Goal: Task Accomplishment & Management: Use online tool/utility

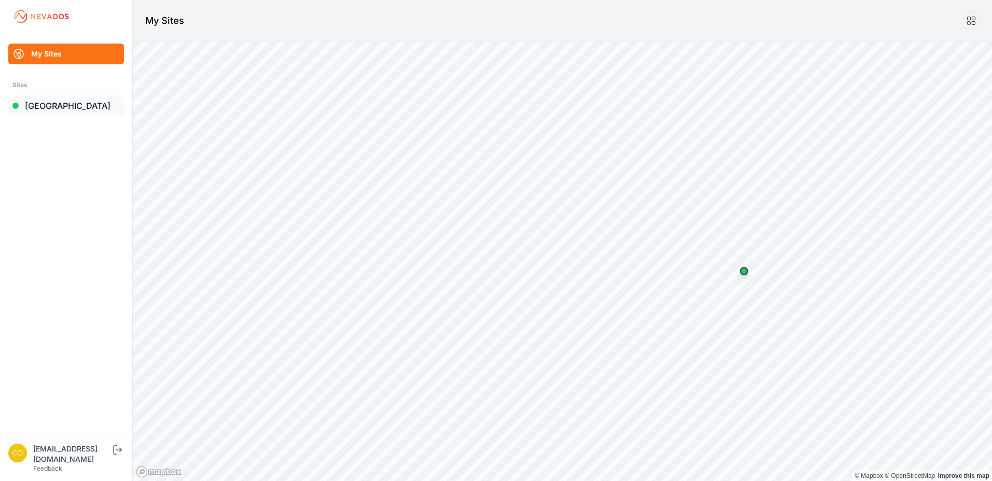
click at [40, 107] on link "[GEOGRAPHIC_DATA]" at bounding box center [66, 105] width 116 height 21
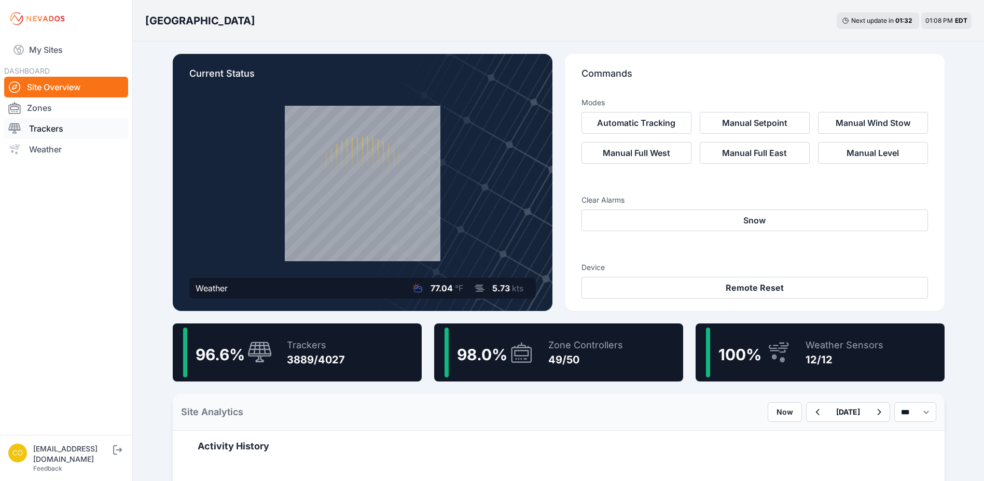
click at [42, 128] on link "Trackers" at bounding box center [66, 128] width 124 height 21
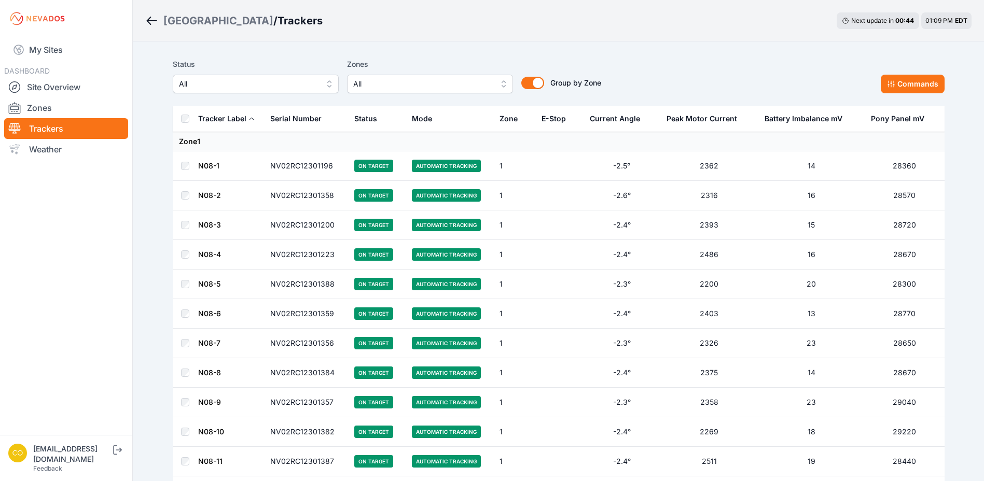
click at [421, 82] on span "All" at bounding box center [422, 84] width 139 height 12
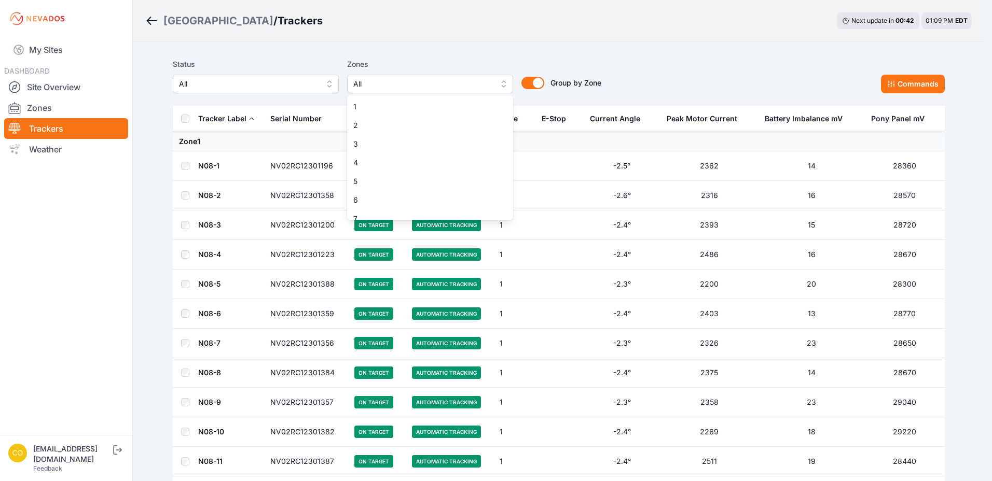
click at [307, 89] on div "Status All Zones All 1 2 3 4 5 6 7 8 9 10 11 12 13 14 15 16 17 18 19 20 21 22 2…" at bounding box center [387, 75] width 428 height 35
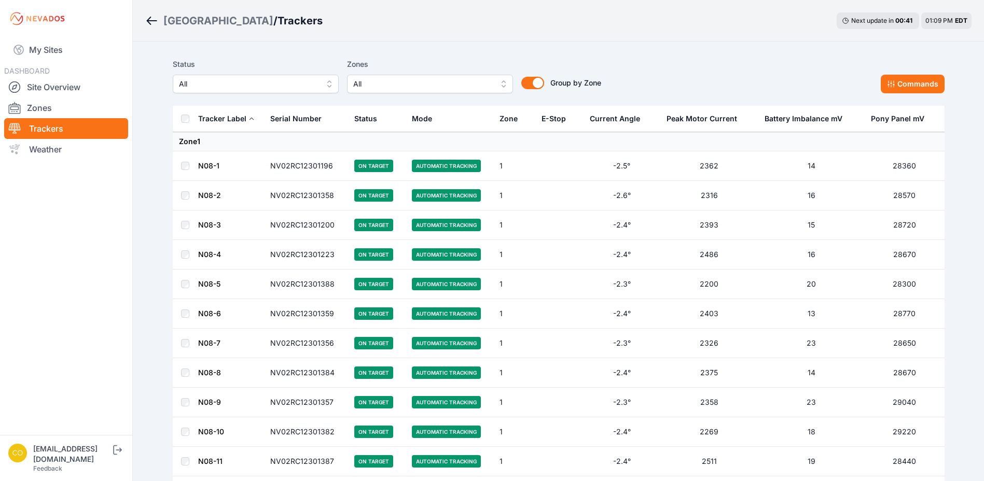
click at [408, 86] on span "All" at bounding box center [422, 84] width 139 height 12
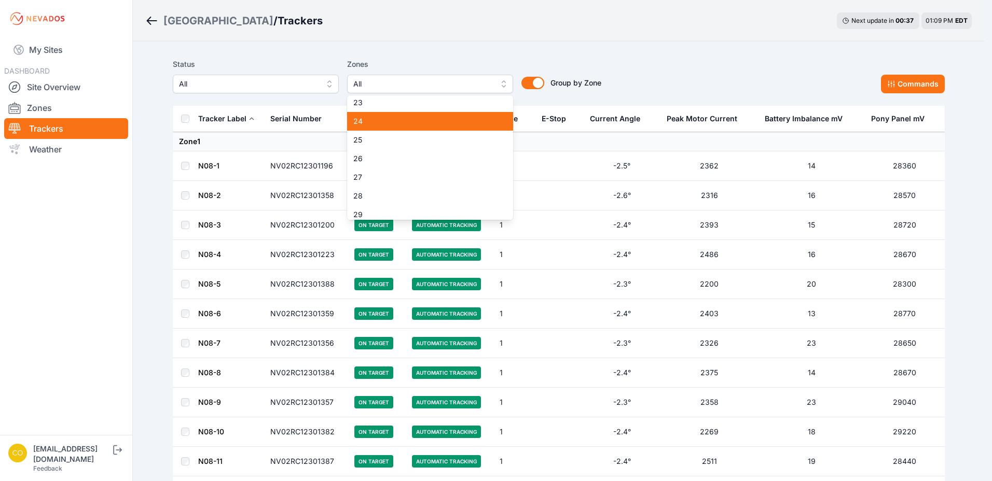
scroll to position [363, 0]
click at [895, 80] on div "Status All Zones All 1 2 3 4 5 6 7 8 9 10 11 12 13 14 15 16 17 18 19 20 21 22 2…" at bounding box center [559, 75] width 772 height 35
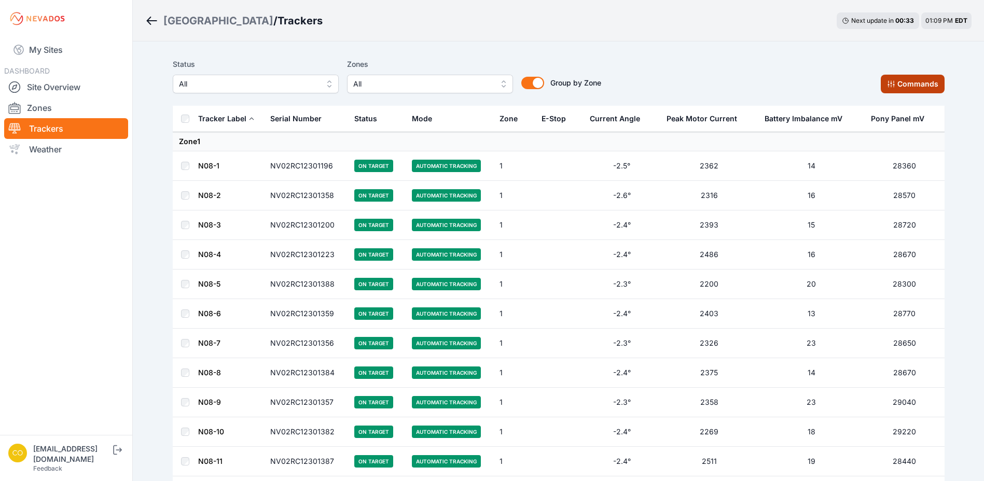
click at [922, 86] on button "Commands" at bounding box center [913, 84] width 64 height 19
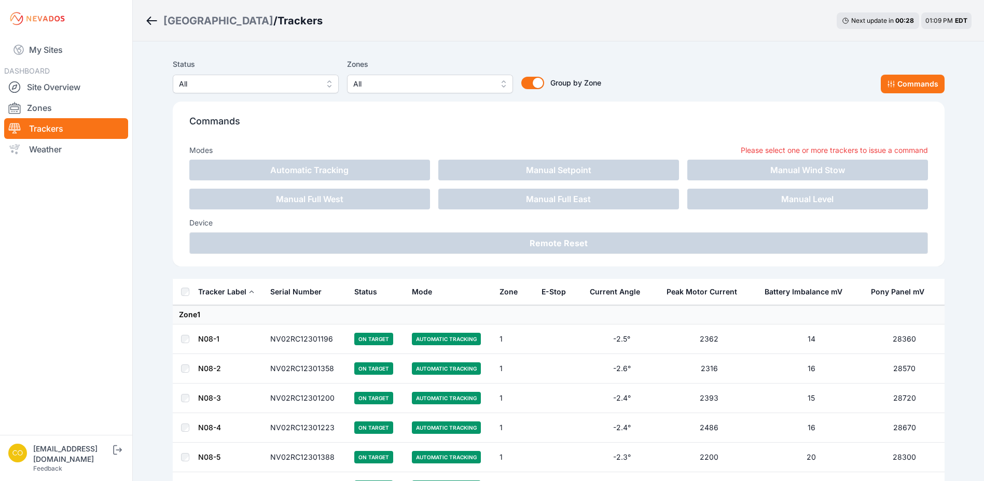
click at [428, 83] on span "All" at bounding box center [422, 84] width 139 height 12
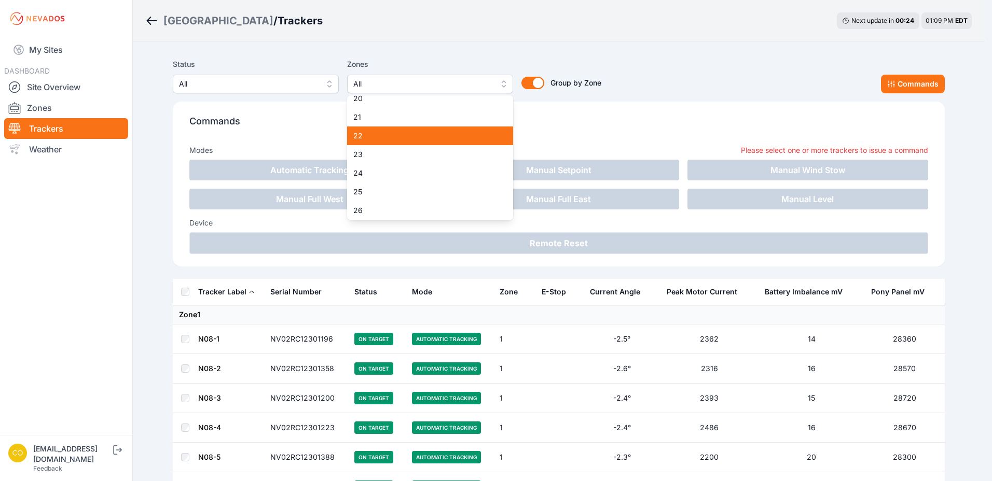
click at [383, 140] on span "22" at bounding box center [423, 136] width 141 height 10
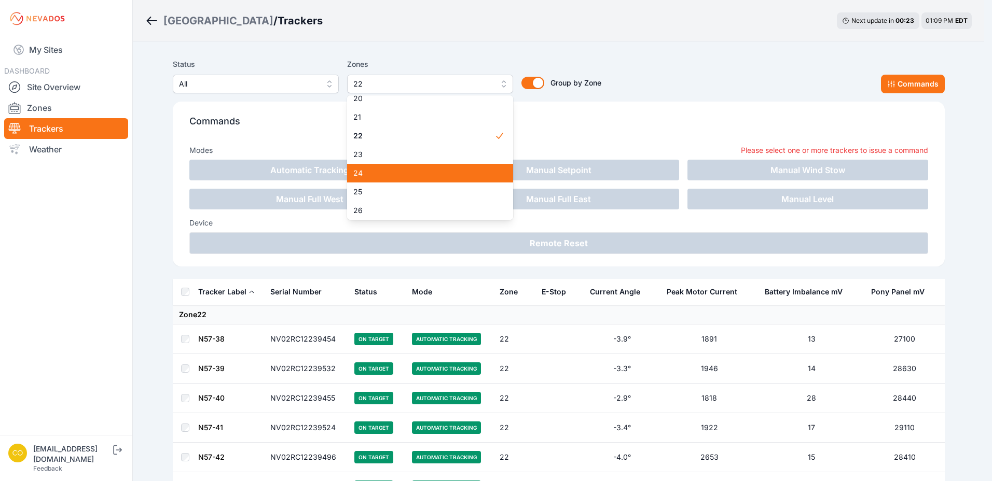
click at [391, 177] on span "24" at bounding box center [423, 173] width 141 height 10
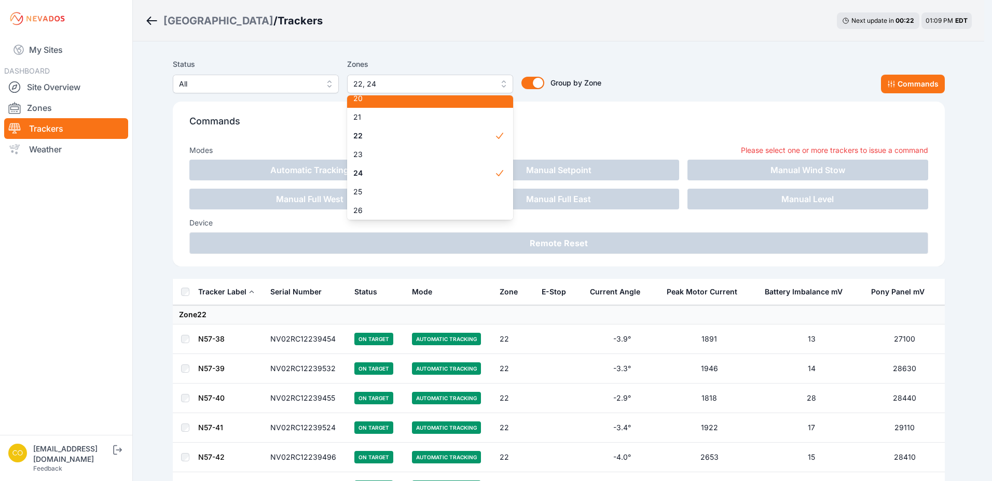
click at [398, 101] on span "20" at bounding box center [423, 98] width 141 height 10
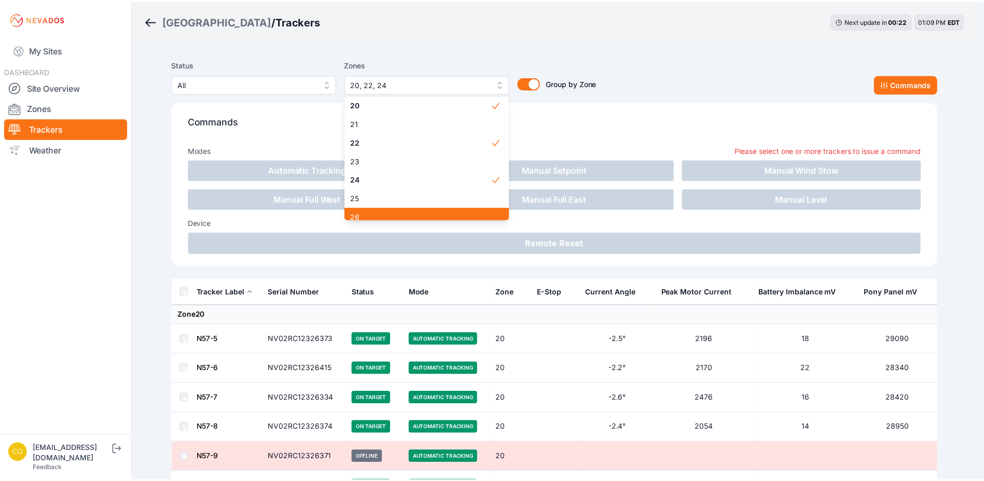
scroll to position [409, 0]
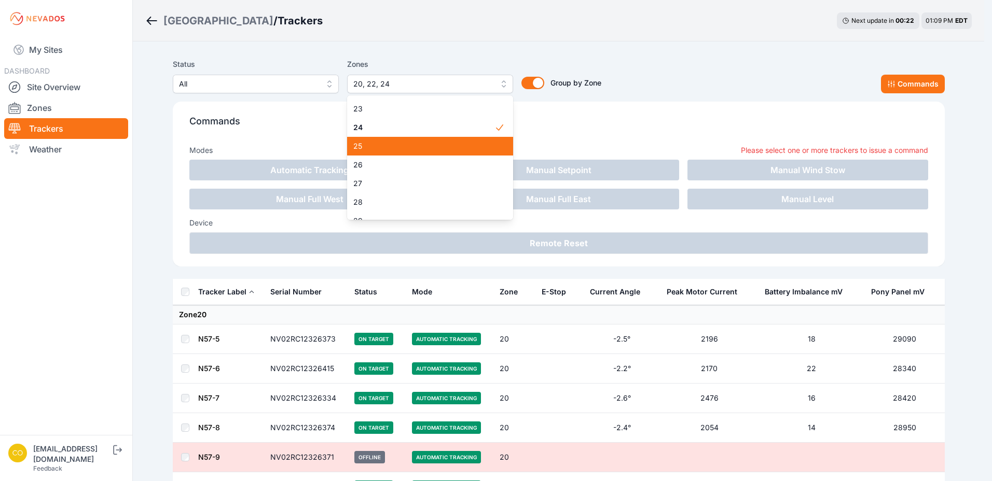
click at [386, 144] on span "25" at bounding box center [423, 146] width 141 height 10
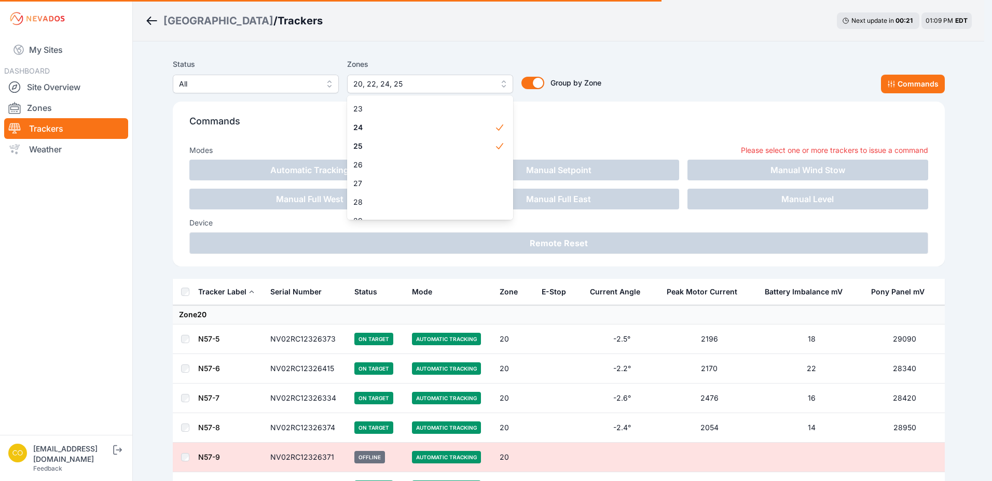
click at [638, 132] on div "Status All Zones 20, 22, 24, 25 1 2 3 4 5 6 7 8 9 10 11 12 13 14 15 16 17 18 19…" at bounding box center [559, 166] width 772 height 225
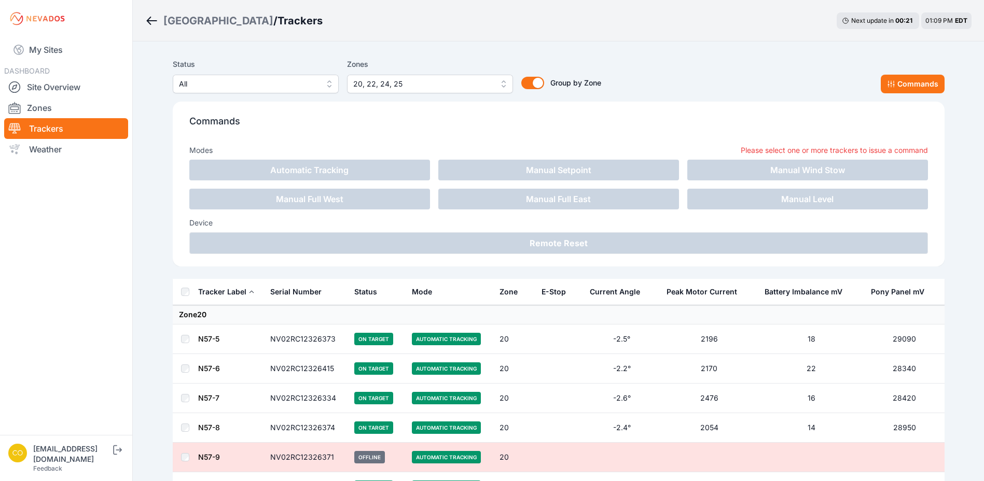
click at [656, 85] on div "Status All Zones 20, 22, 24, 25 1 2 3 4 5 6 7 8 9 10 11 12 13 14 15 16 17 18 19…" at bounding box center [559, 75] width 772 height 35
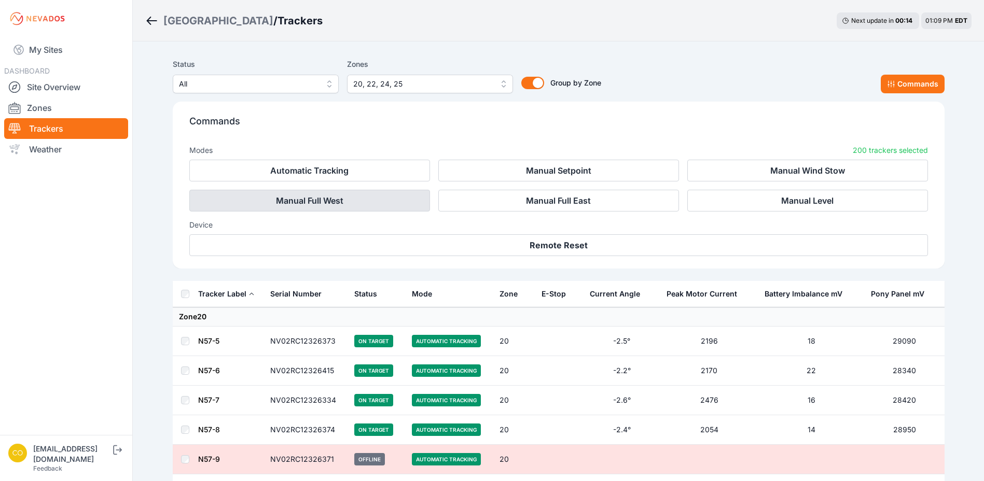
click at [320, 198] on button "Manual Full West" at bounding box center [309, 201] width 241 height 22
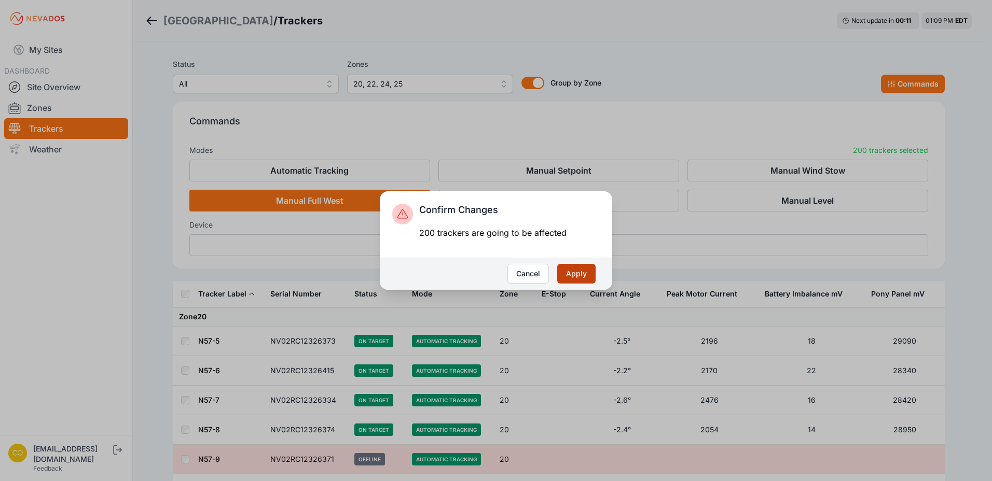
click at [572, 275] on button "Apply" at bounding box center [576, 274] width 38 height 20
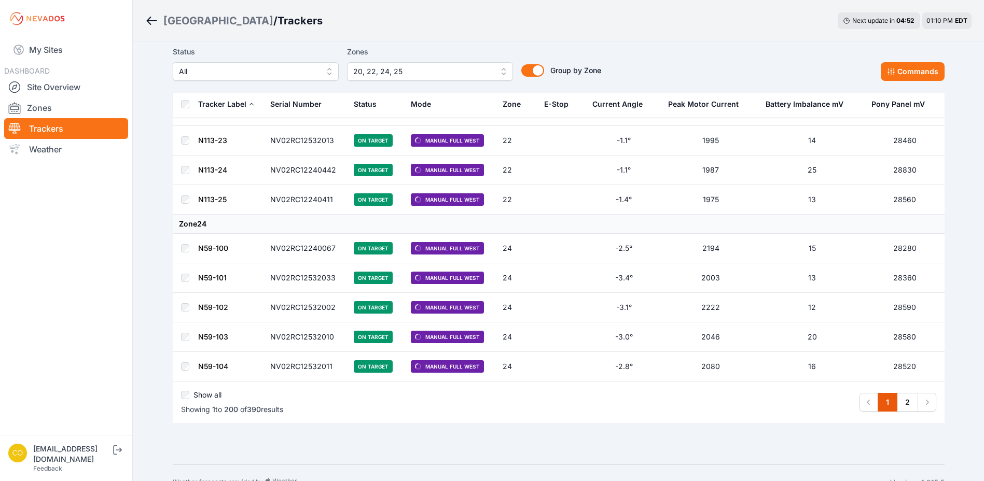
scroll to position [5740, 0]
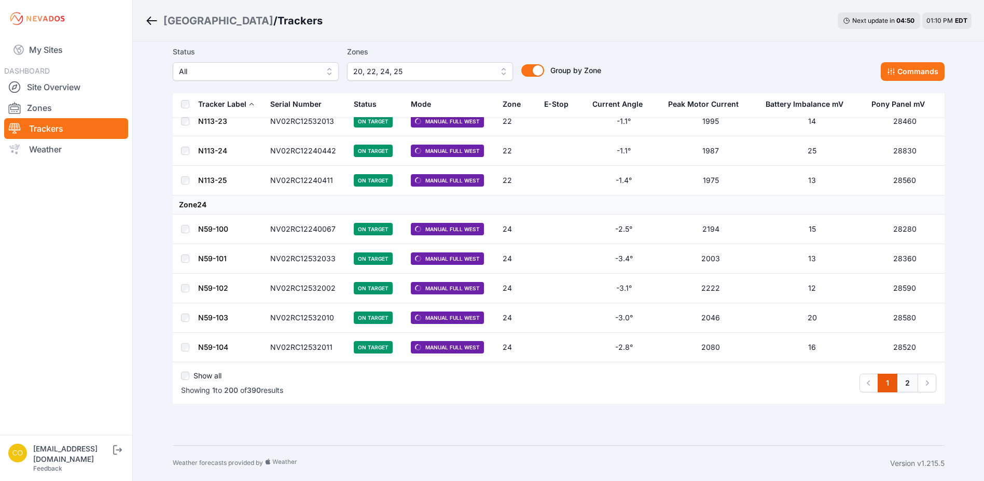
click at [909, 384] on link "2" at bounding box center [907, 383] width 21 height 19
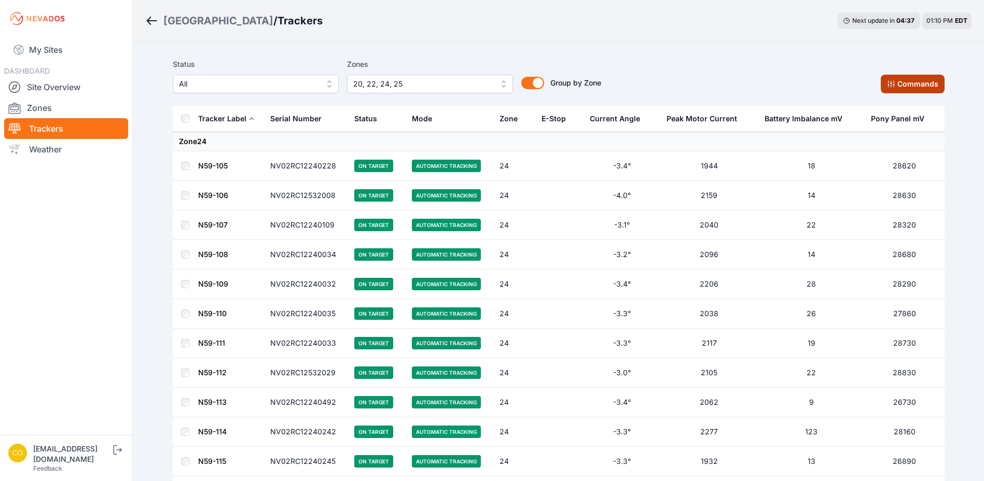
click at [910, 84] on button "Commands" at bounding box center [913, 84] width 64 height 19
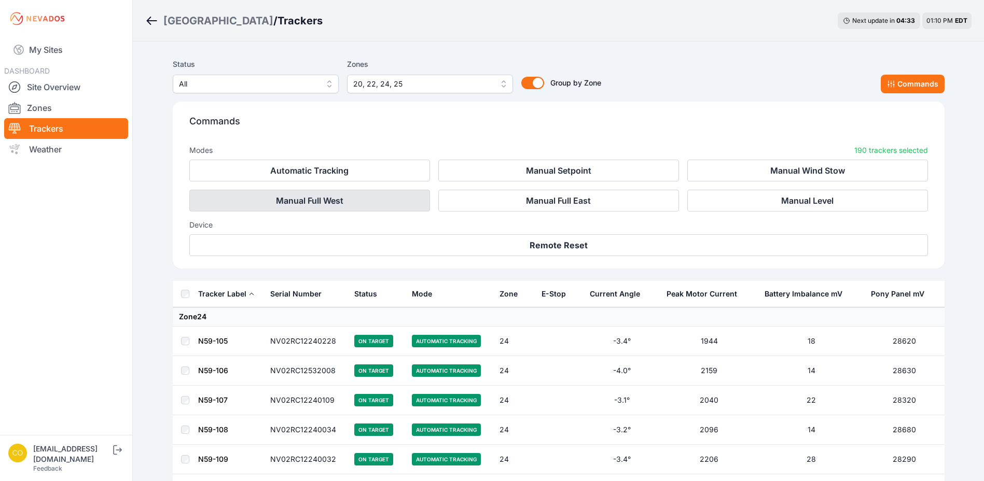
click at [377, 201] on button "Manual Full West" at bounding box center [309, 201] width 241 height 22
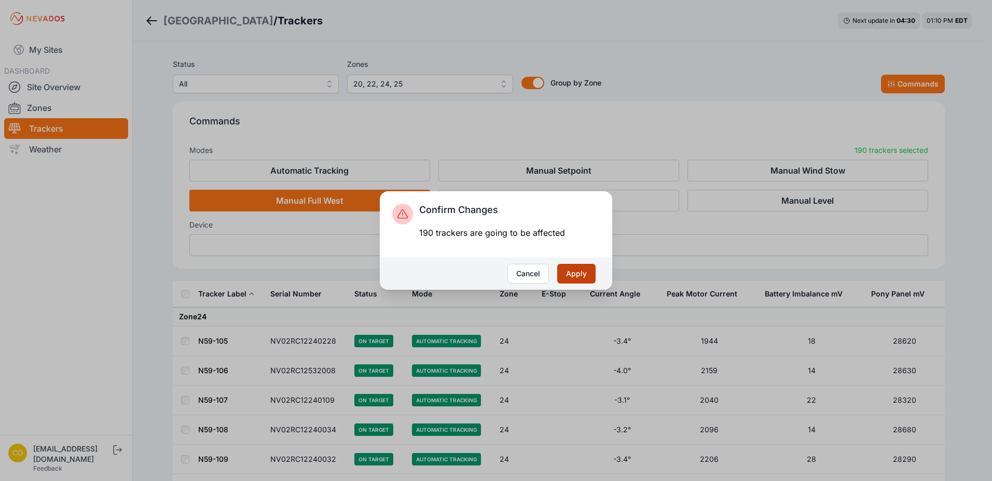
click at [578, 273] on button "Apply" at bounding box center [576, 274] width 38 height 20
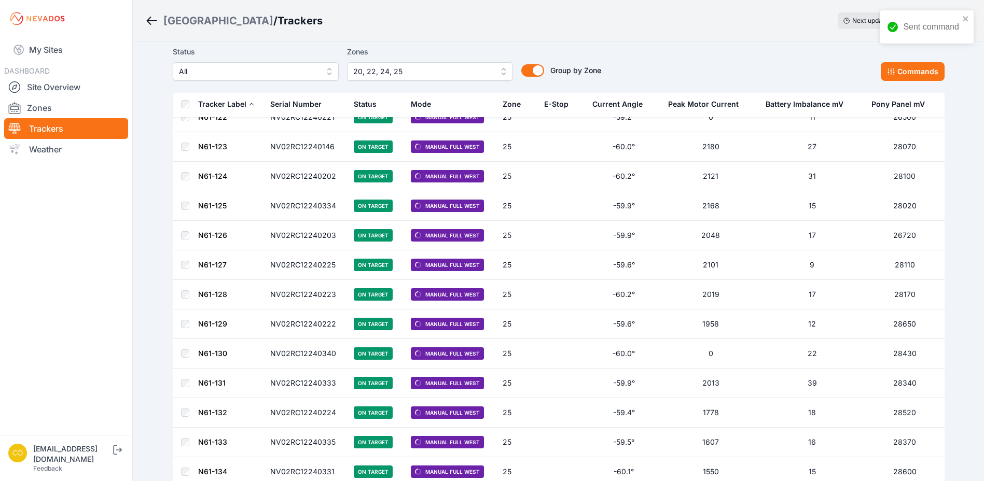
scroll to position [5425, 0]
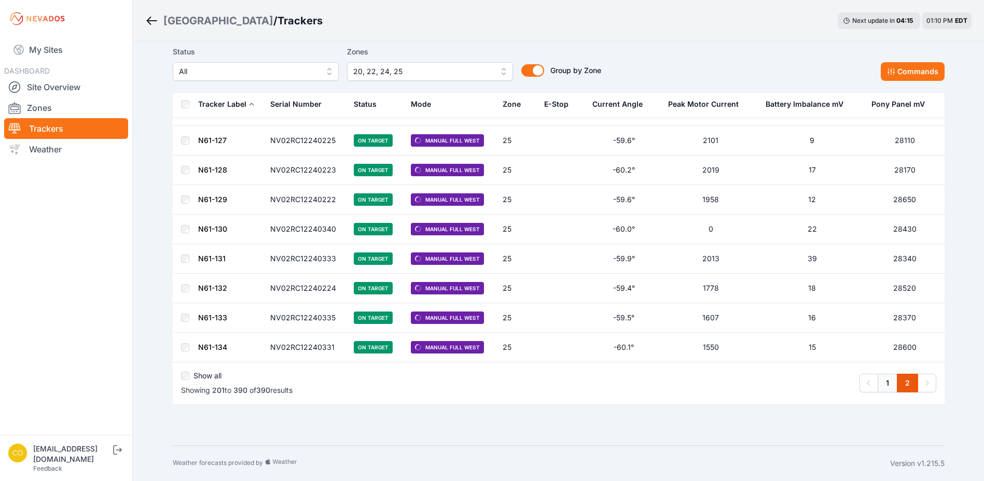
click at [886, 383] on link "1" at bounding box center [888, 383] width 20 height 19
click at [889, 385] on link "1" at bounding box center [888, 383] width 20 height 19
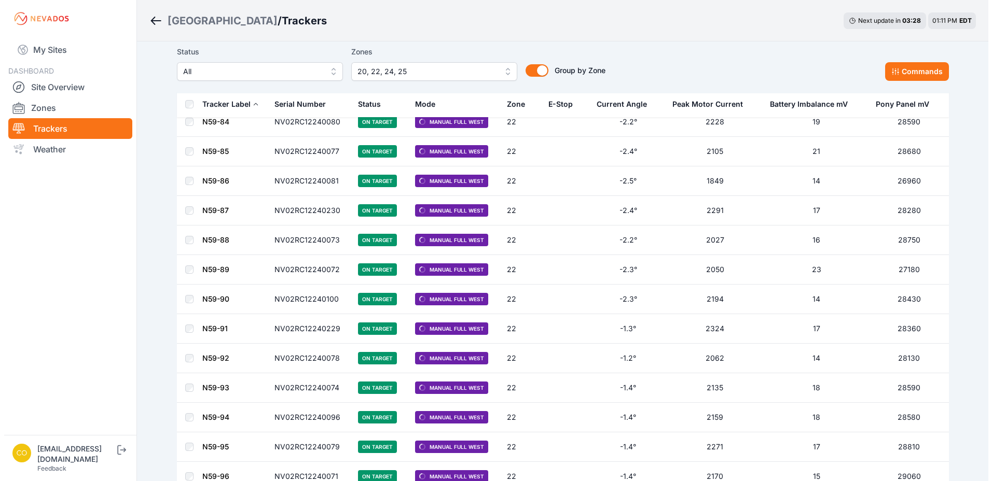
scroll to position [4512, 0]
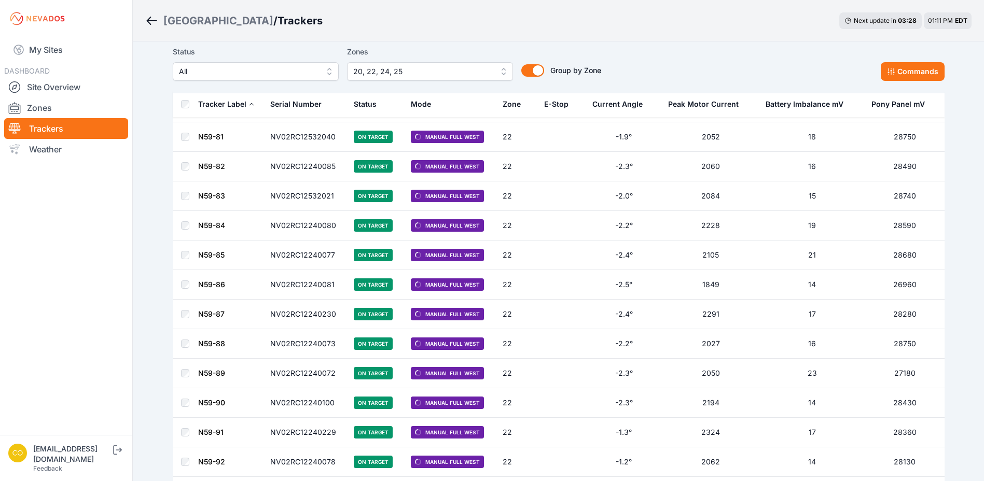
click at [502, 73] on button "20, 22, 24, 25" at bounding box center [430, 71] width 166 height 19
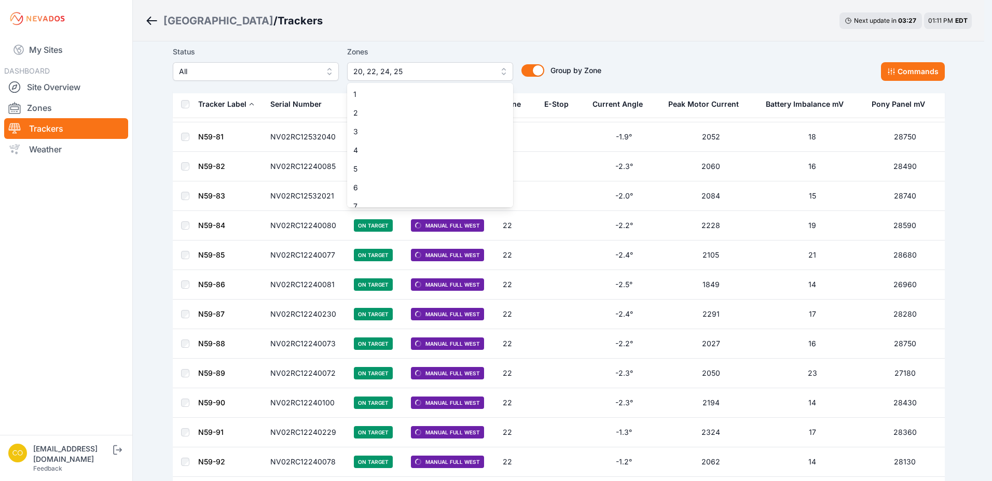
scroll to position [251, 0]
click at [407, 159] on span "18" at bounding box center [423, 161] width 141 height 10
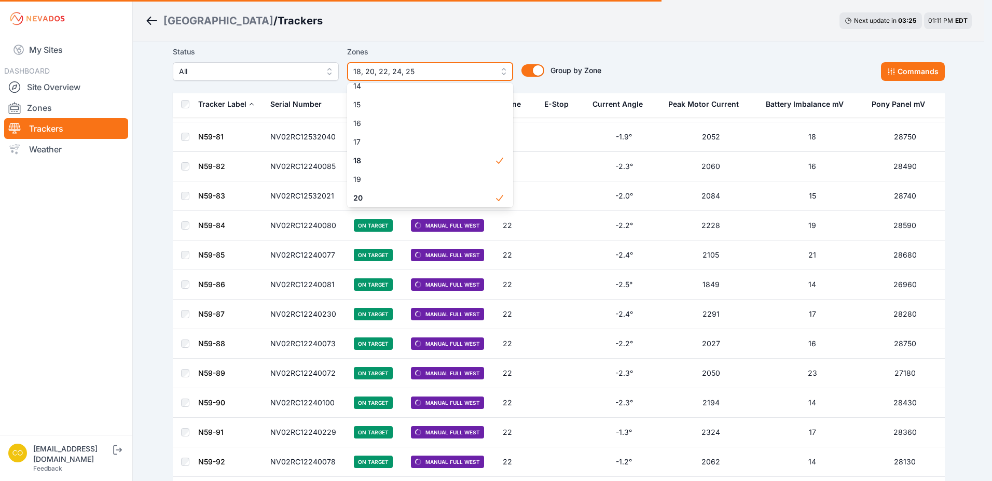
click at [436, 68] on span "18, 20, 22, 24, 25" at bounding box center [422, 71] width 139 height 12
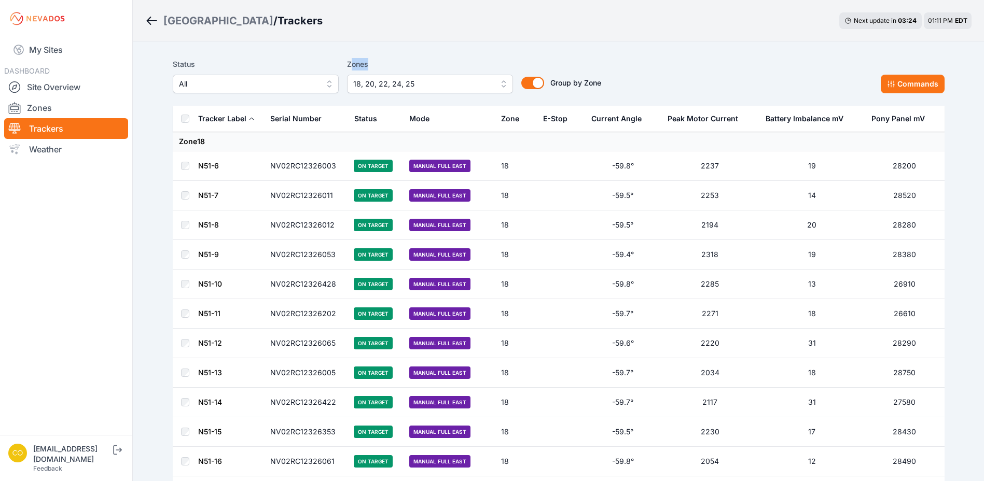
drag, startPoint x: 435, startPoint y: 68, endPoint x: 350, endPoint y: 70, distance: 85.1
click at [350, 70] on label "Zones" at bounding box center [430, 64] width 166 height 12
drag, startPoint x: 350, startPoint y: 70, endPoint x: 442, endPoint y: 83, distance: 92.7
click at [440, 83] on span "18, 20, 22, 24, 25" at bounding box center [422, 84] width 139 height 12
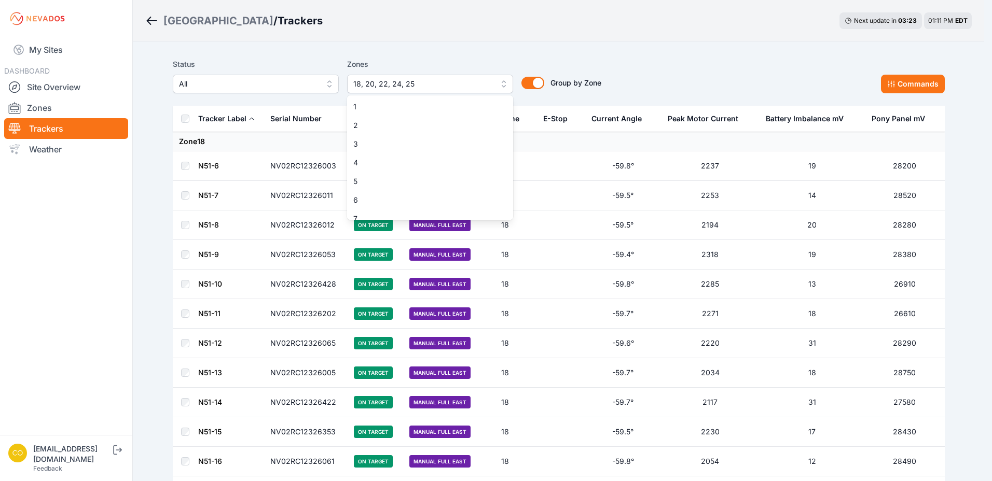
scroll to position [214, 0]
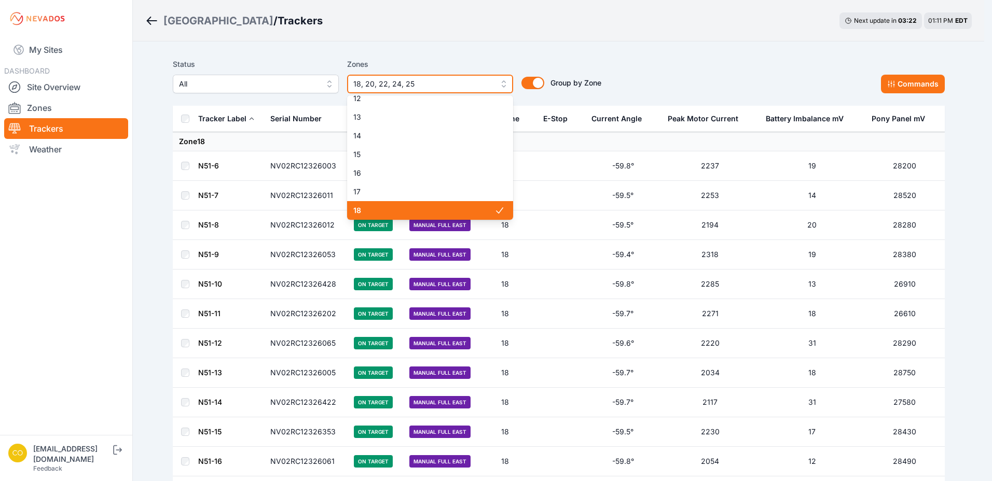
click at [434, 82] on span "18, 20, 22, 24, 25" at bounding box center [422, 84] width 139 height 12
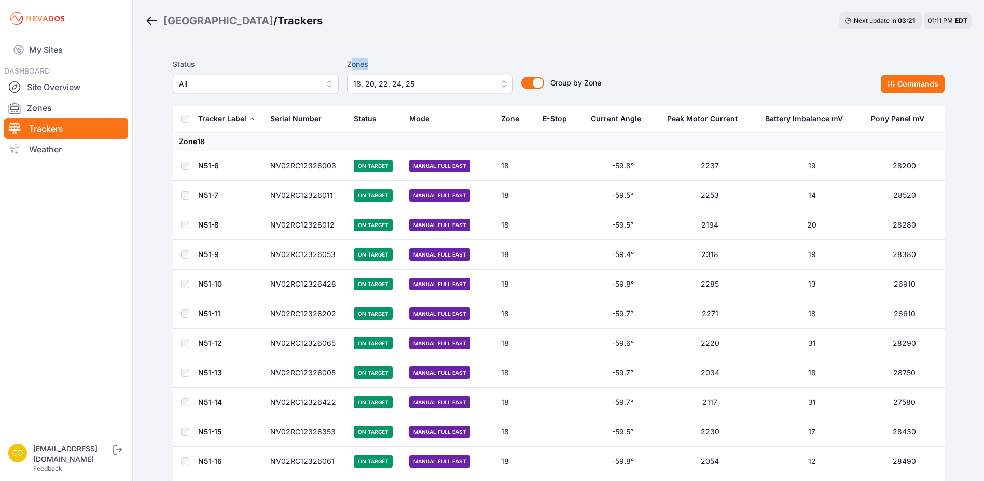
click at [434, 82] on span "18, 20, 22, 24, 25" at bounding box center [422, 84] width 139 height 12
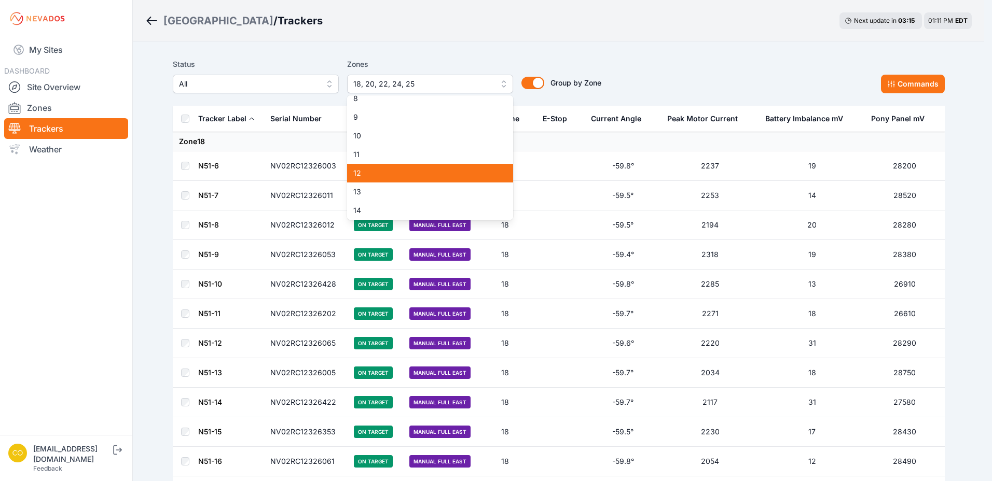
scroll to position [243, 0]
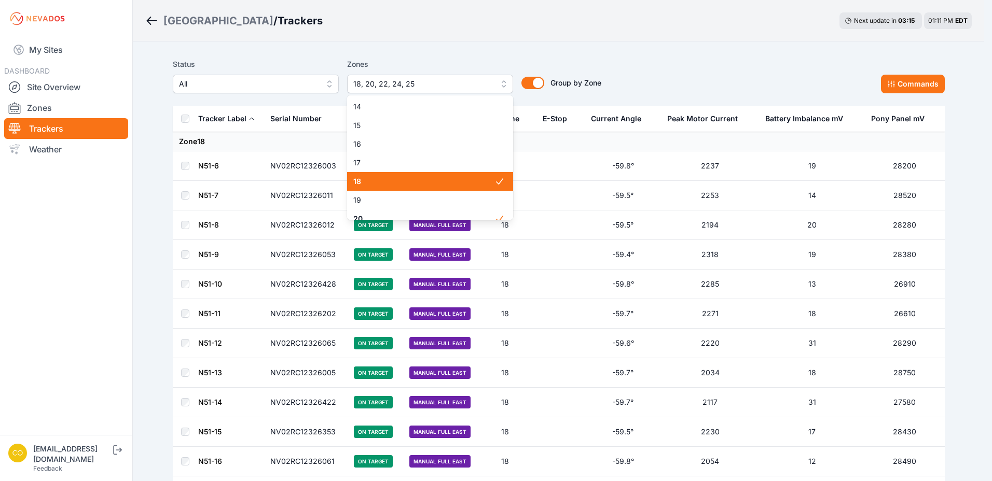
click at [453, 180] on span "18" at bounding box center [423, 181] width 141 height 10
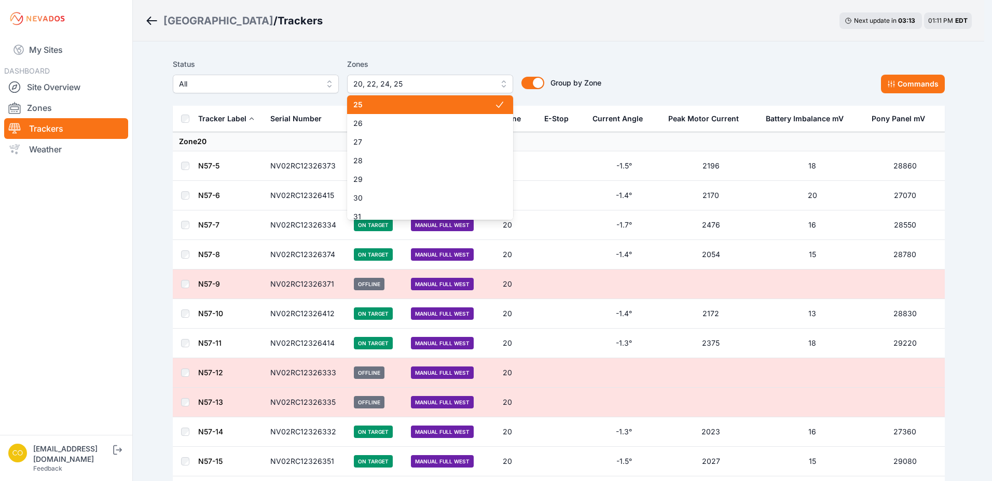
click at [484, 106] on span "25" at bounding box center [423, 105] width 141 height 10
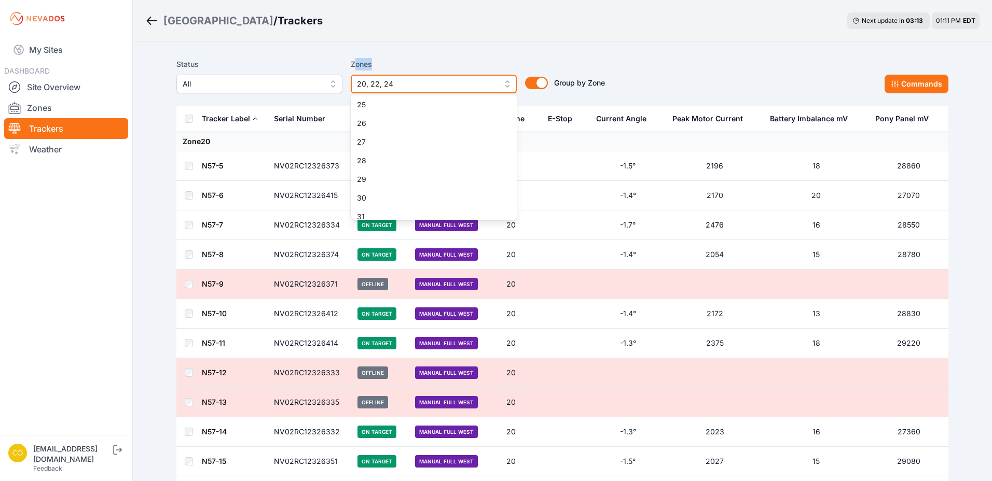
click at [388, 83] on span "20, 22, 24" at bounding box center [426, 84] width 139 height 12
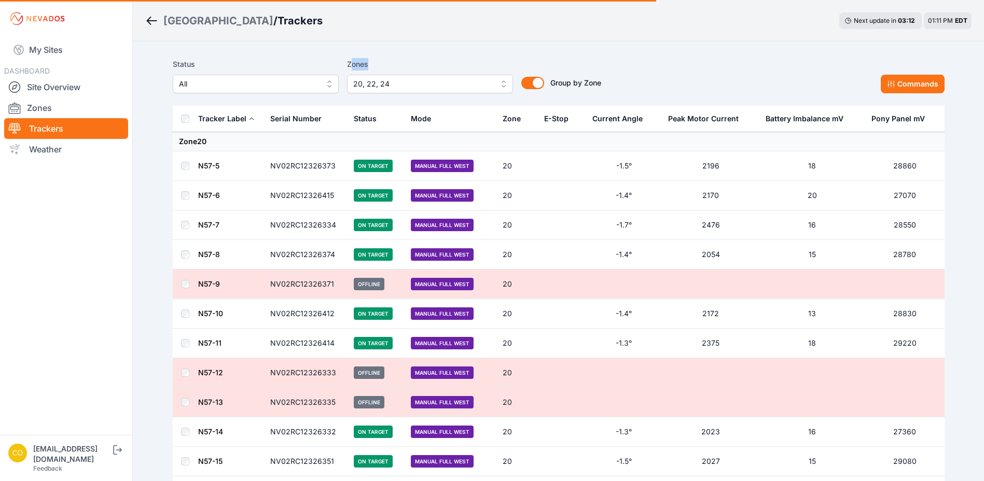
click at [397, 82] on span "20, 22, 24" at bounding box center [422, 84] width 139 height 12
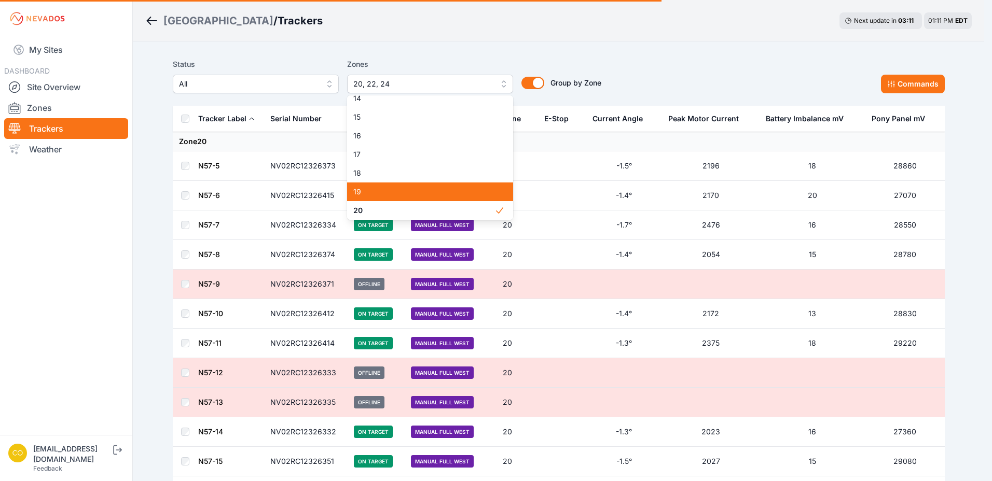
scroll to position [303, 0]
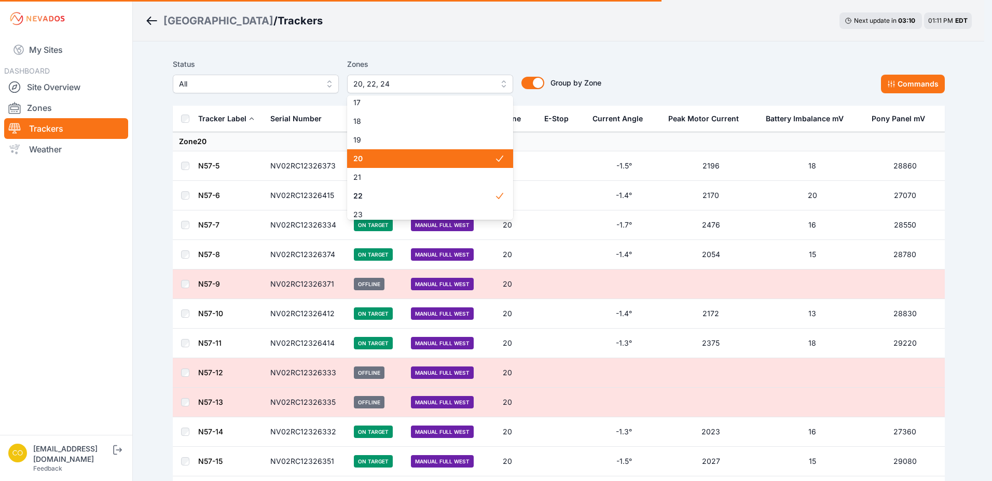
click at [416, 162] on span "20" at bounding box center [423, 159] width 141 height 10
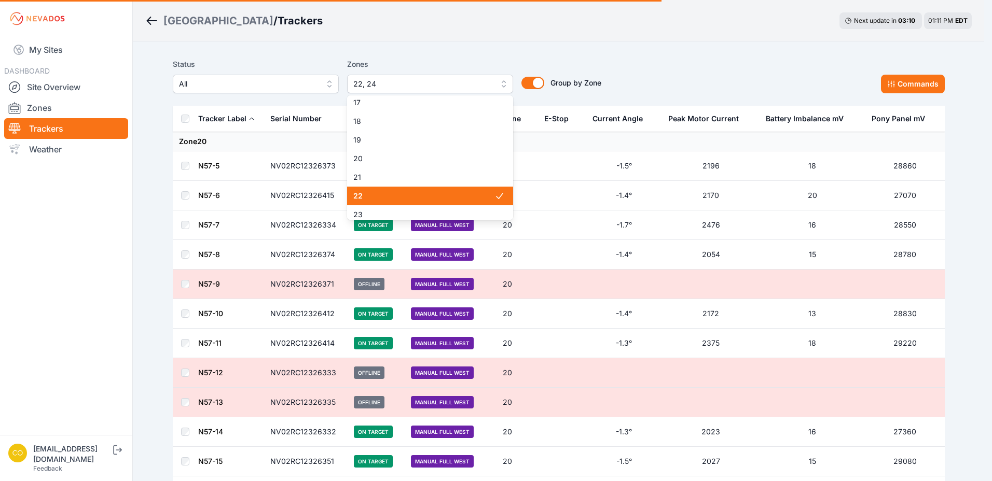
click at [402, 194] on span "22" at bounding box center [423, 196] width 141 height 10
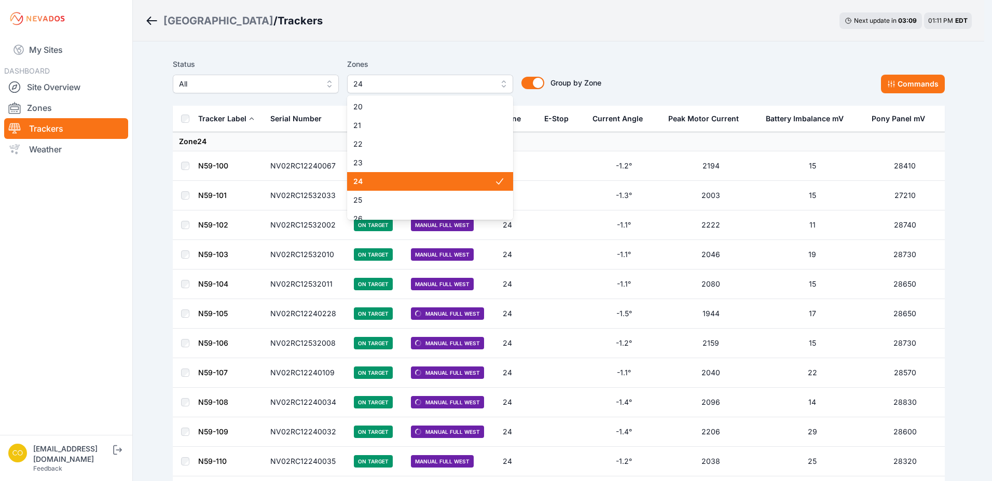
click at [402, 181] on span "24" at bounding box center [423, 181] width 141 height 10
